Goal: Task Accomplishment & Management: Manage account settings

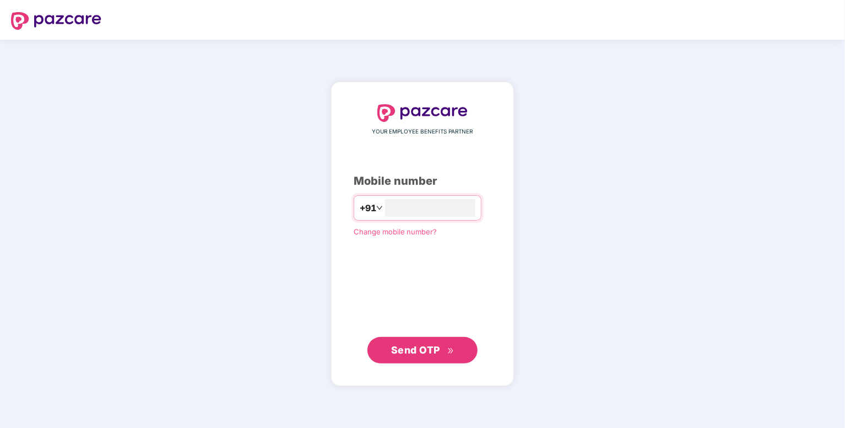
type input "**********"
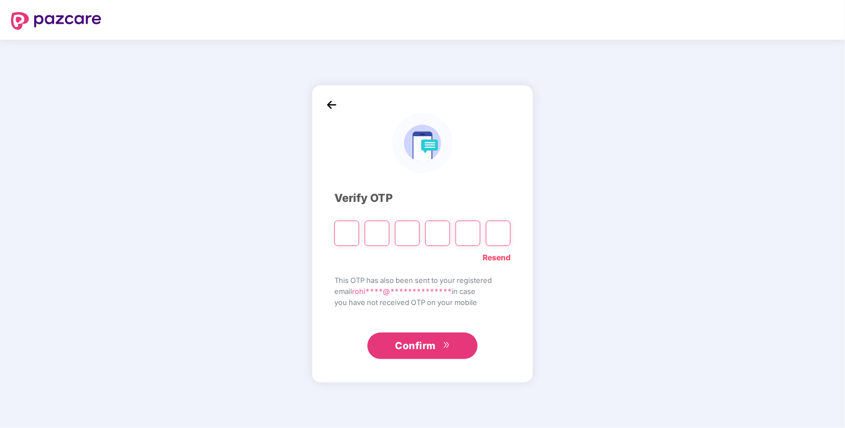
type input "*"
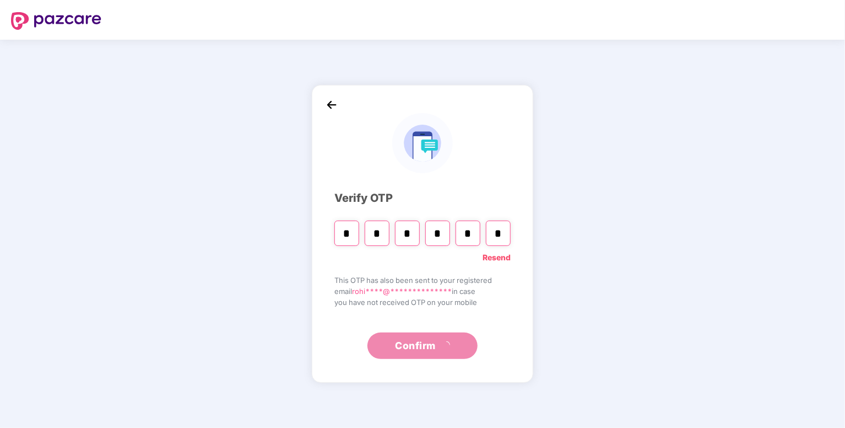
type input "*"
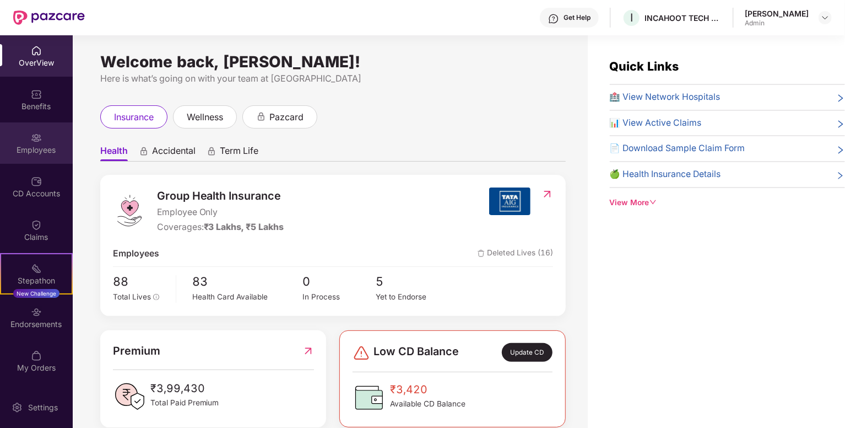
click at [35, 153] on div "Employees" at bounding box center [36, 149] width 73 height 11
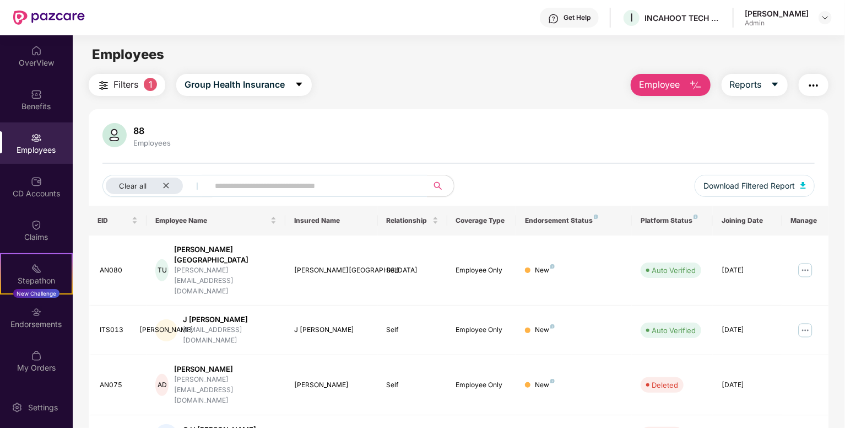
click at [659, 88] on span "Employee" at bounding box center [659, 85] width 41 height 14
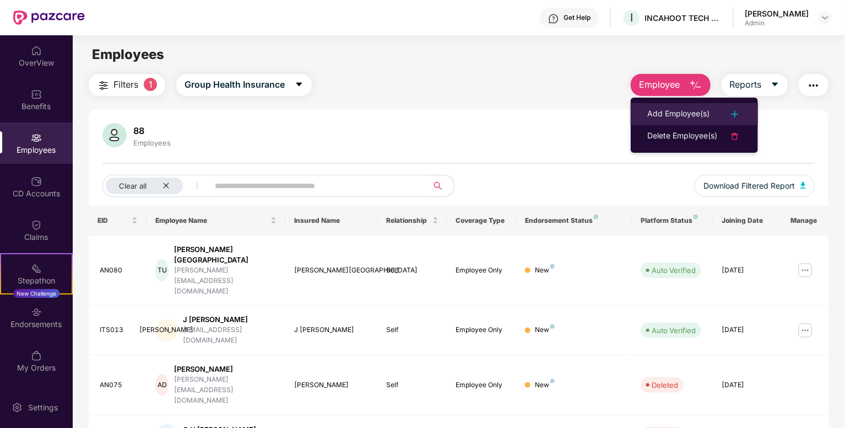
click at [659, 106] on li "Add Employee(s)" at bounding box center [694, 114] width 127 height 22
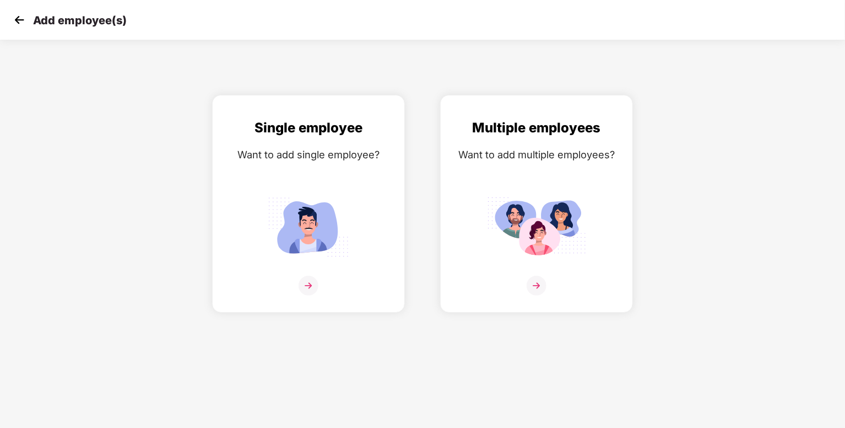
click at [428, 164] on div "Multiple employees Want to add multiple employees?" at bounding box center [537, 204] width 228 height 218
click at [331, 203] on img at bounding box center [308, 226] width 99 height 69
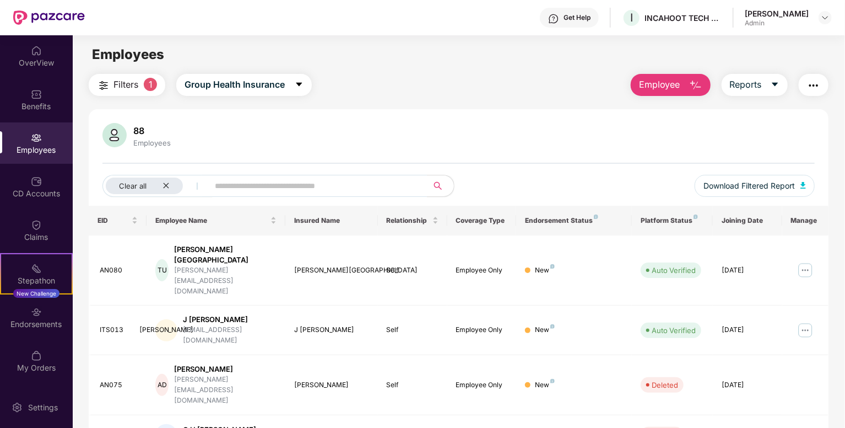
click at [692, 90] on img "button" at bounding box center [695, 85] width 13 height 13
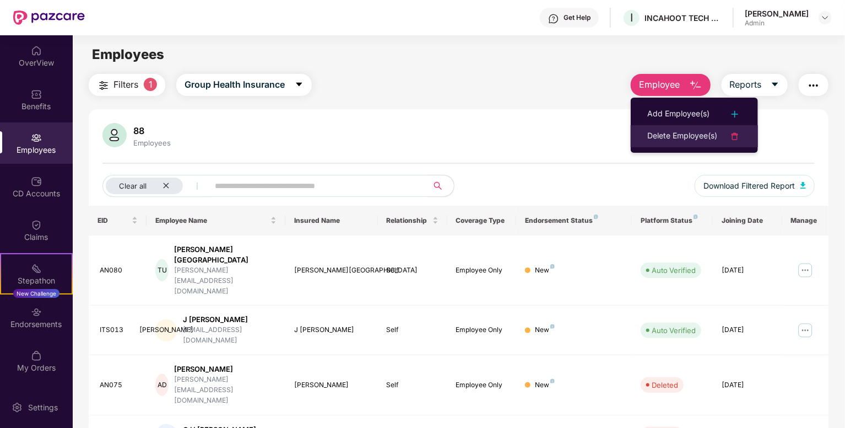
click at [687, 136] on div "Delete Employee(s)" at bounding box center [683, 136] width 70 height 13
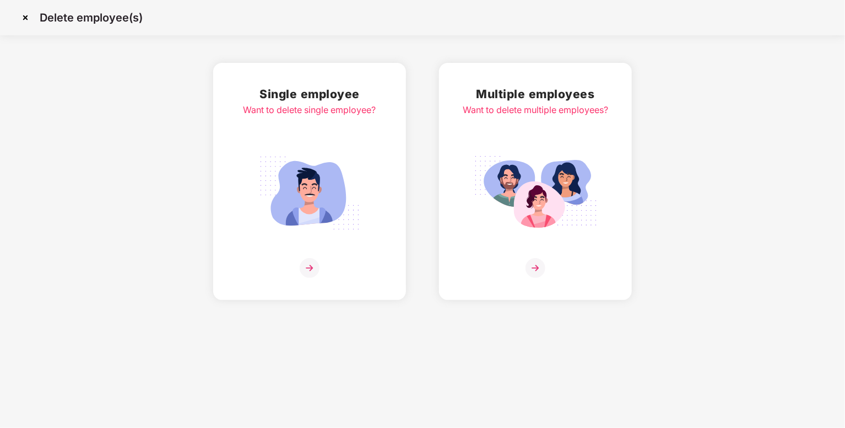
click at [250, 225] on img at bounding box center [309, 193] width 123 height 86
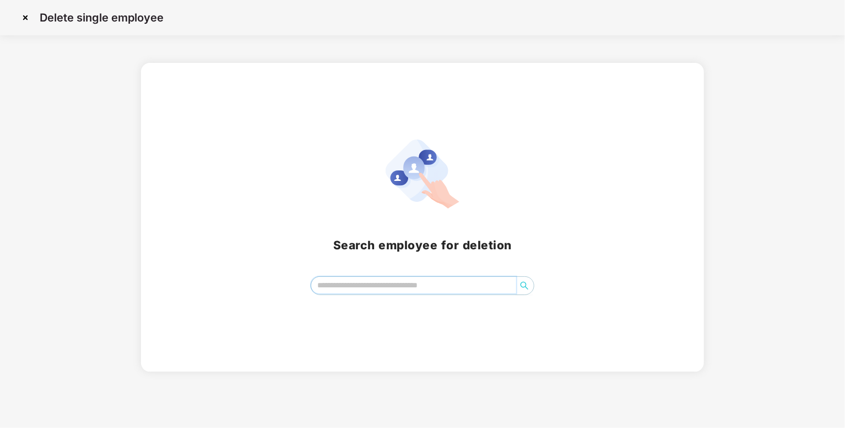
click at [366, 285] on input "search" at bounding box center [413, 285] width 205 height 17
type input "*"
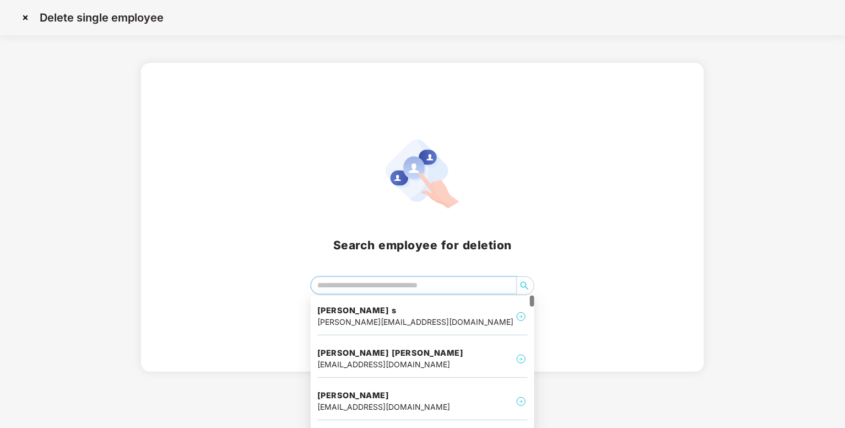
type input "*"
click at [25, 23] on img at bounding box center [26, 18] width 18 height 18
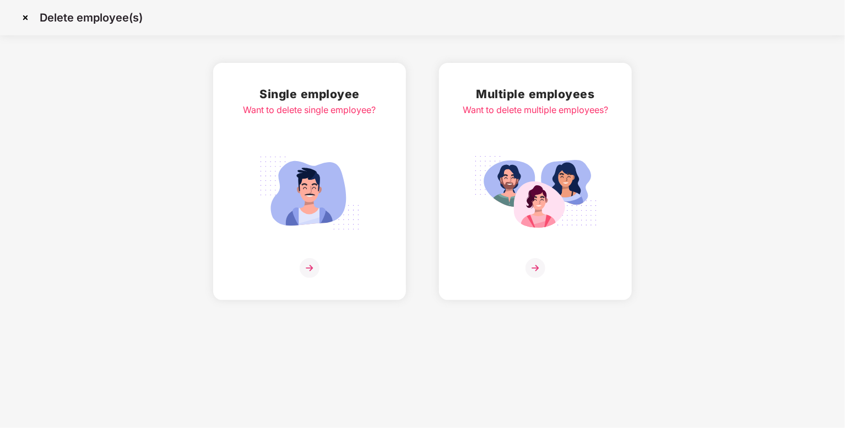
click at [26, 16] on img at bounding box center [26, 18] width 18 height 18
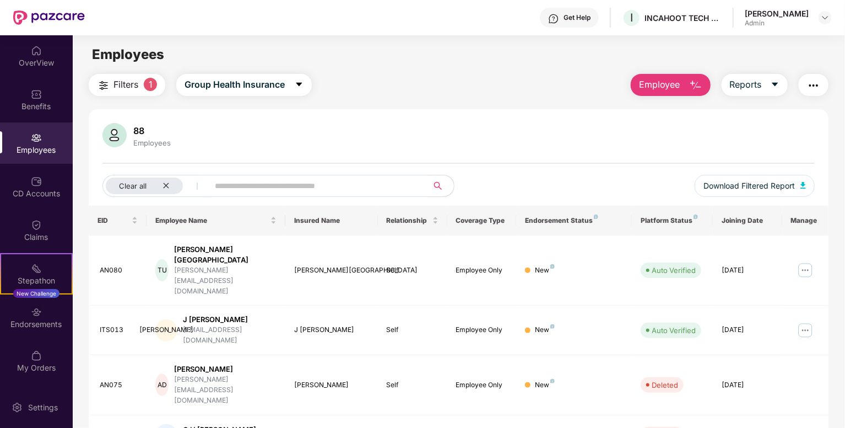
click at [675, 86] on span "Employee" at bounding box center [659, 85] width 41 height 14
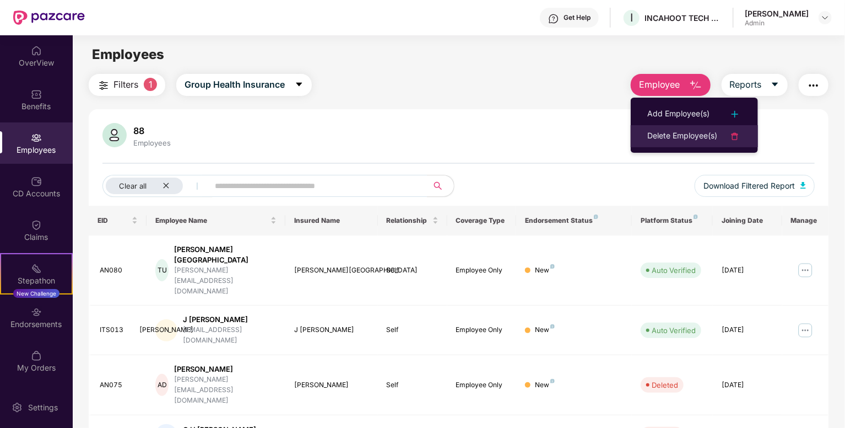
click at [652, 135] on div "Delete Employee(s)" at bounding box center [683, 136] width 70 height 13
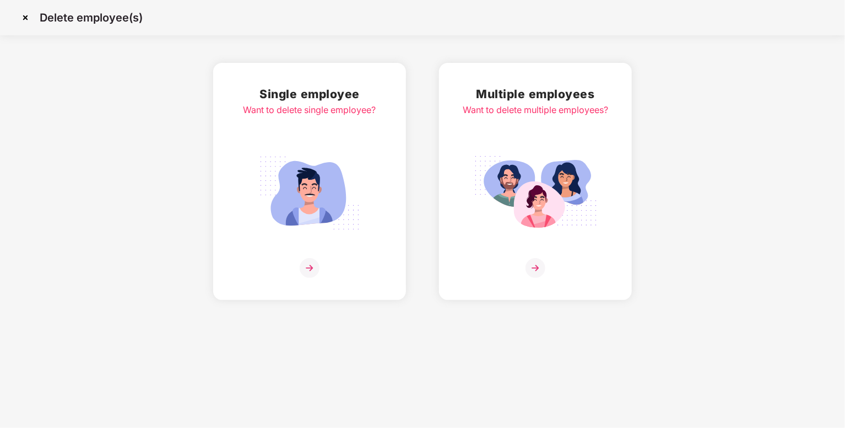
click at [388, 204] on div "Single employee Want to delete single employee?" at bounding box center [309, 181] width 193 height 237
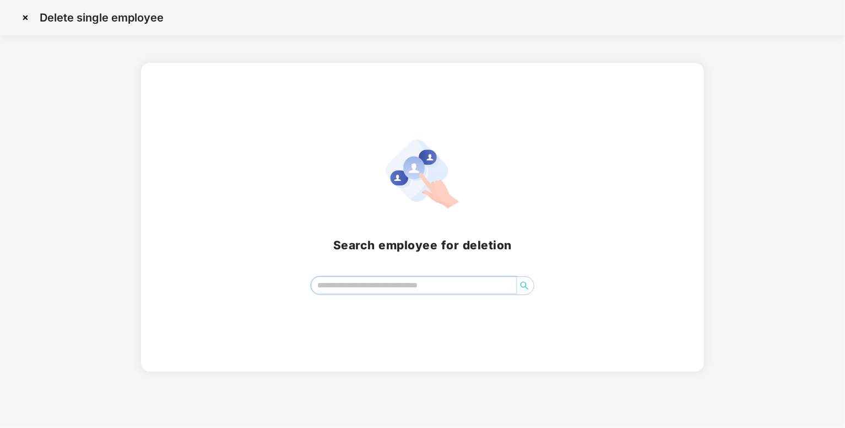
click at [368, 286] on input "search" at bounding box center [413, 285] width 205 height 17
click at [527, 285] on icon "search" at bounding box center [524, 285] width 9 height 9
click at [417, 286] on input "******" at bounding box center [413, 285] width 205 height 17
type input "*"
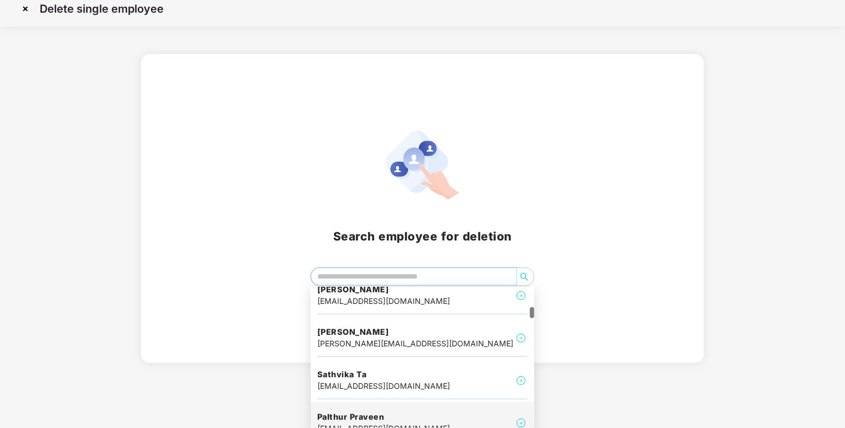
scroll to position [266, 0]
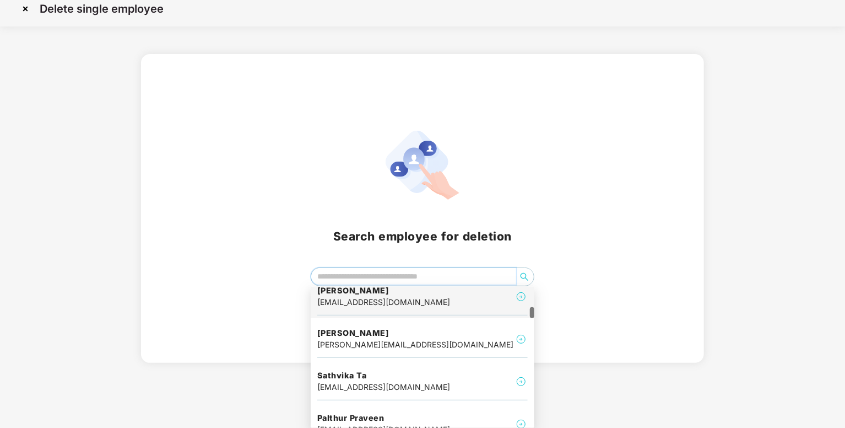
click at [362, 311] on div "Vadlakonda Vahini vahini@lodhabhatt.com" at bounding box center [422, 296] width 211 height 37
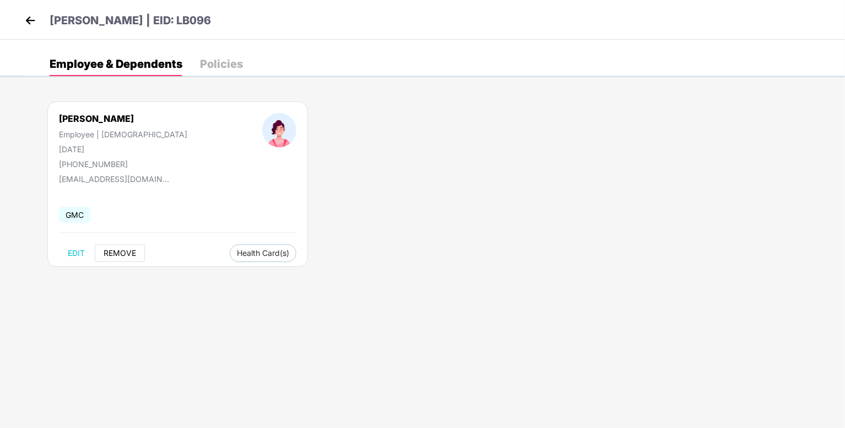
click at [119, 254] on span "REMOVE" at bounding box center [120, 253] width 33 height 9
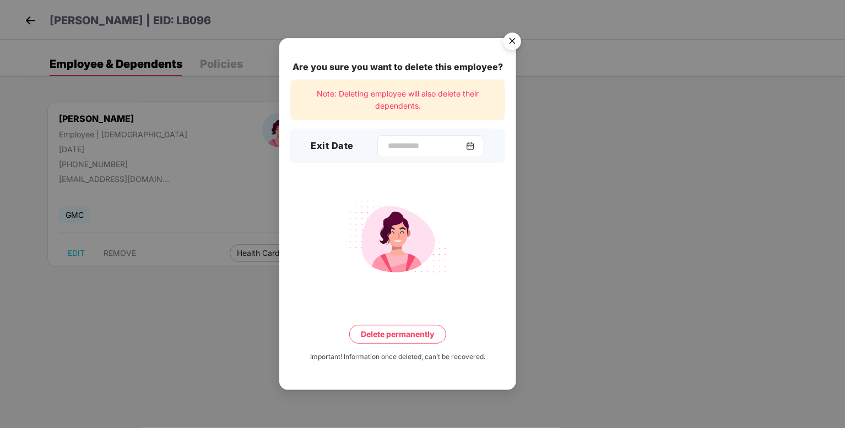
click at [475, 149] on img at bounding box center [470, 146] width 9 height 9
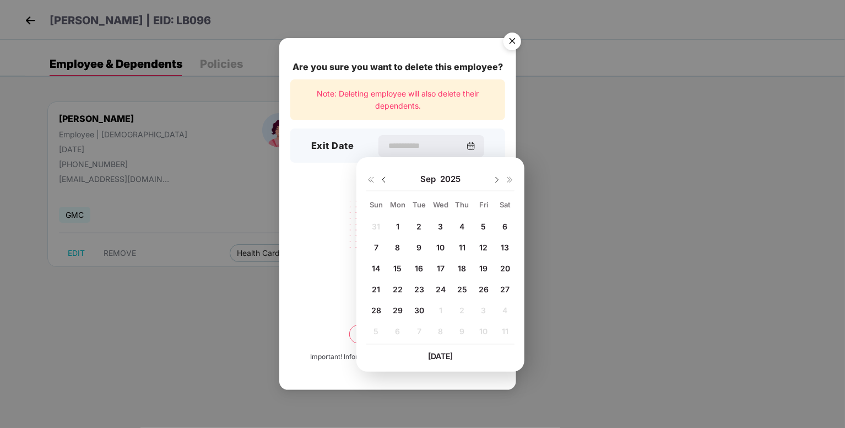
click at [492, 295] on div "26" at bounding box center [483, 289] width 19 height 17
click at [508, 289] on span "27" at bounding box center [504, 288] width 9 height 9
type input "**********"
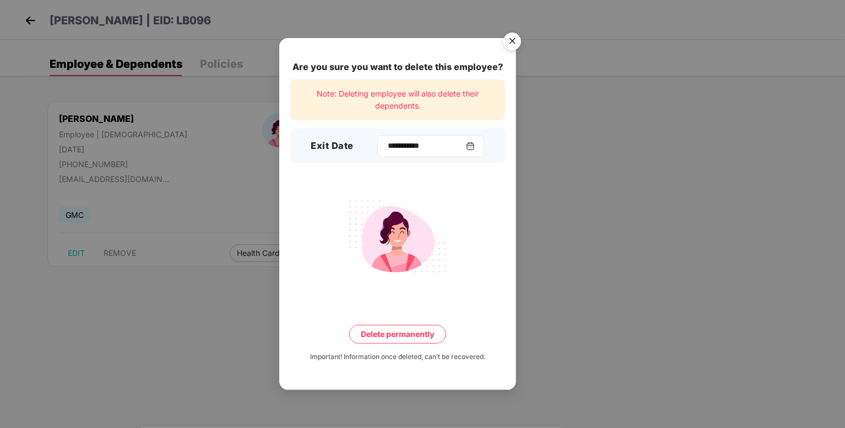
click at [475, 146] on img at bounding box center [470, 146] width 9 height 9
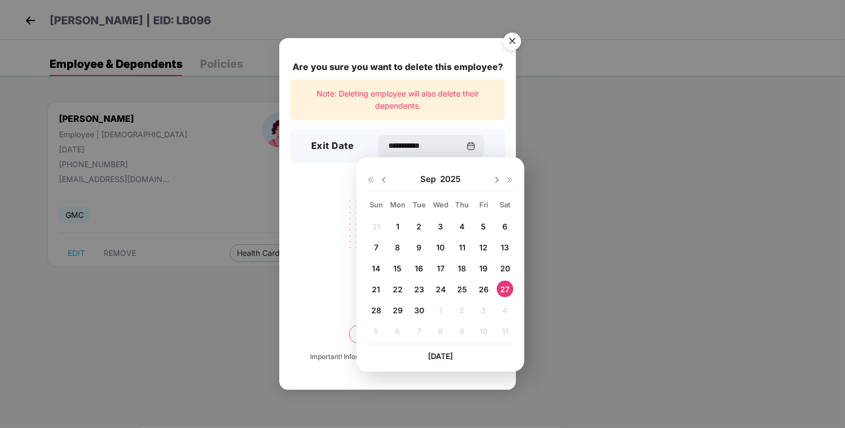
click at [603, 269] on div "**********" at bounding box center [422, 214] width 845 height 428
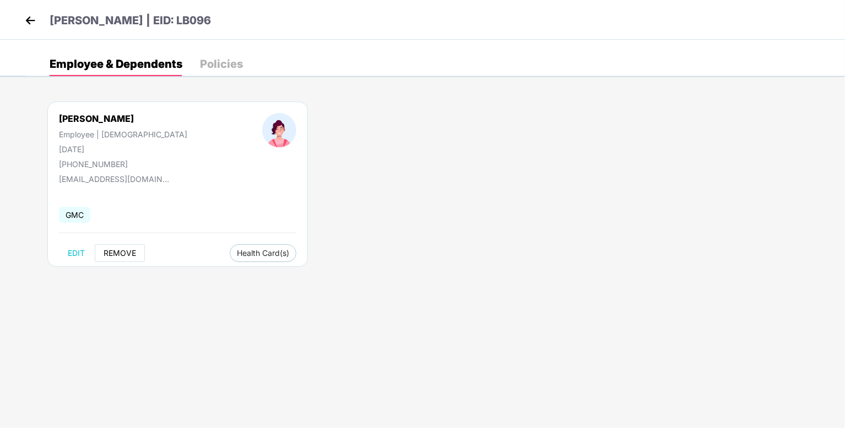
click at [124, 261] on button "REMOVE" at bounding box center [120, 253] width 50 height 18
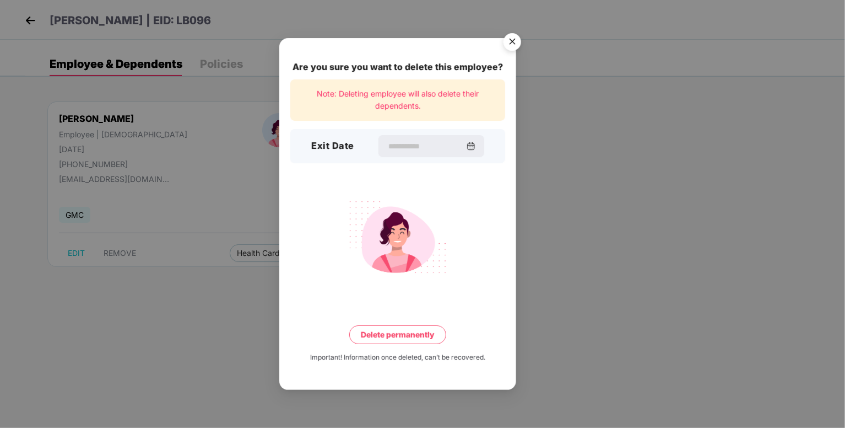
click at [128, 251] on div "Are you sure you want to delete this employee? Note: Deleting employee will als…" at bounding box center [422, 214] width 845 height 428
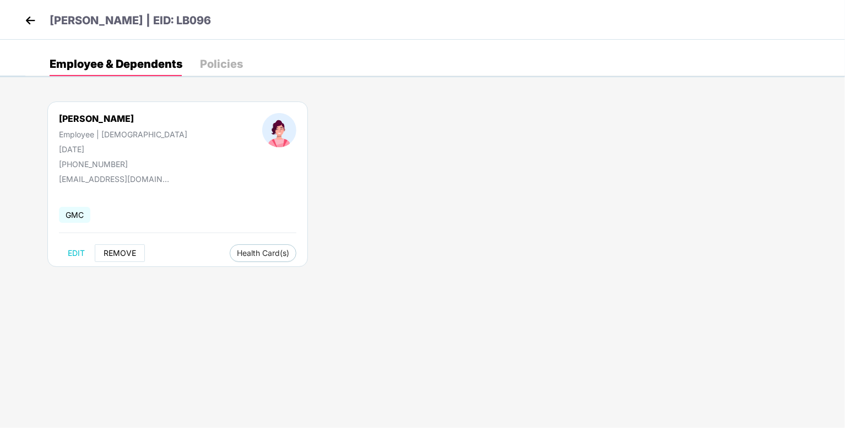
click at [131, 244] on button "REMOVE" at bounding box center [120, 253] width 50 height 18
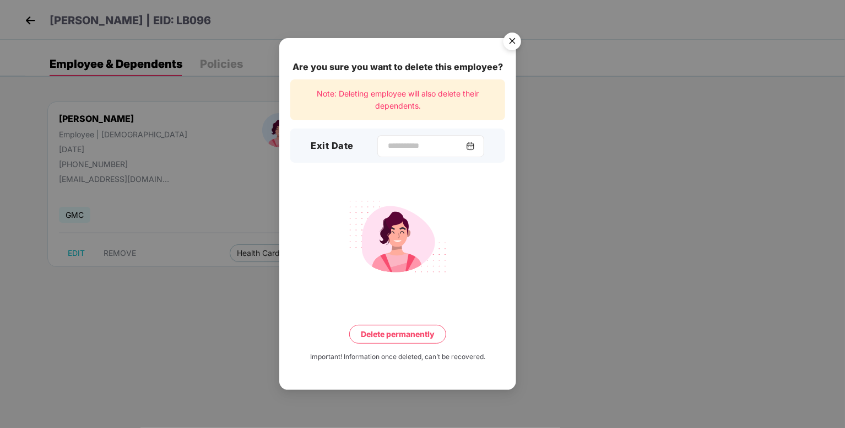
click at [484, 148] on div at bounding box center [430, 146] width 107 height 22
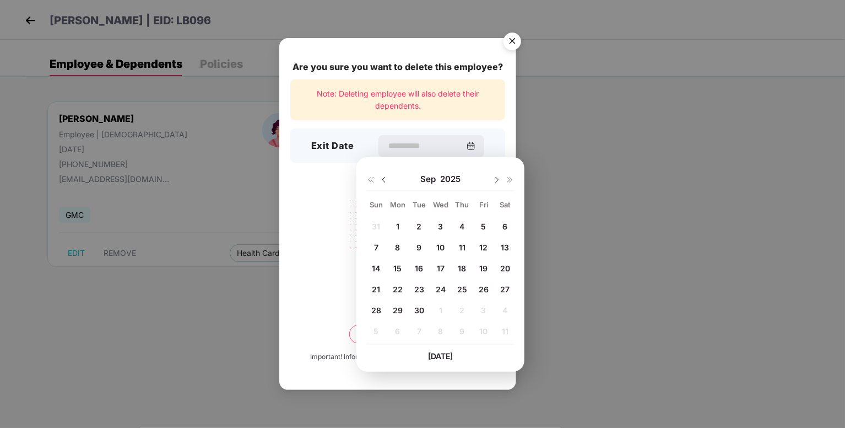
click at [503, 292] on span "27" at bounding box center [504, 288] width 9 height 9
type input "**********"
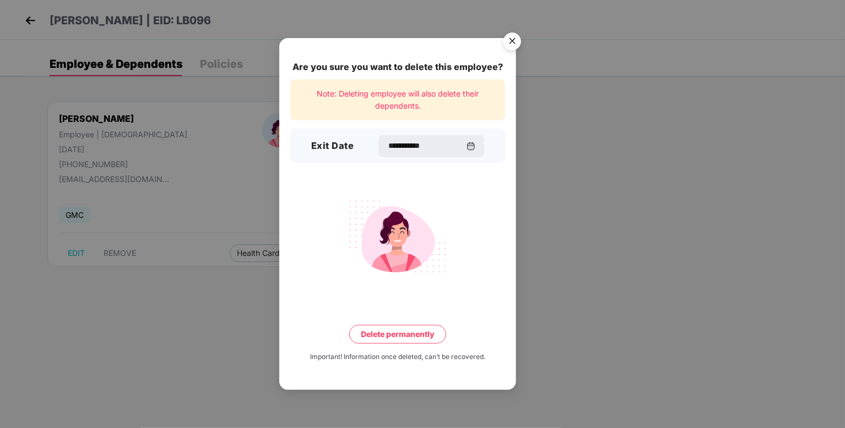
click at [421, 342] on button "Delete permanently" at bounding box center [397, 334] width 97 height 19
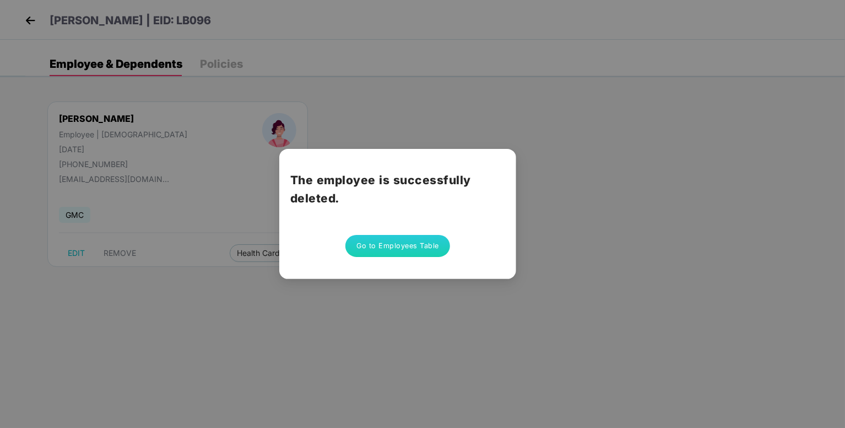
click at [429, 244] on button "Go to Employees Table" at bounding box center [398, 246] width 105 height 22
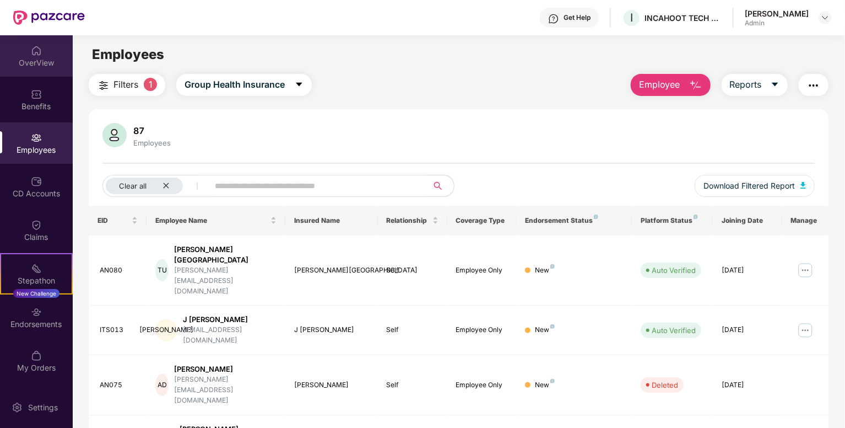
click at [24, 63] on div "OverView" at bounding box center [36, 62] width 73 height 11
